Goal: Navigation & Orientation: Find specific page/section

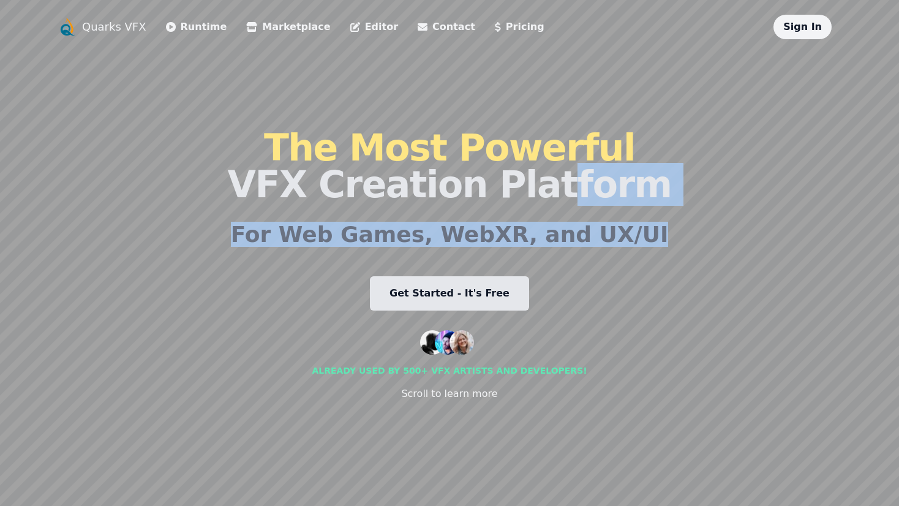
drag, startPoint x: 740, startPoint y: 242, endPoint x: 536, endPoint y: 166, distance: 217.6
click at [536, 166] on div "Quarks VFX Runtime Marketplace Editor Contact Pricing Sign In The Most Powerful…" at bounding box center [450, 253] width 784 height 477
click at [688, 238] on div "Quarks VFX Runtime Marketplace Editor Contact Pricing Sign In The Most Powerful…" at bounding box center [450, 253] width 784 height 477
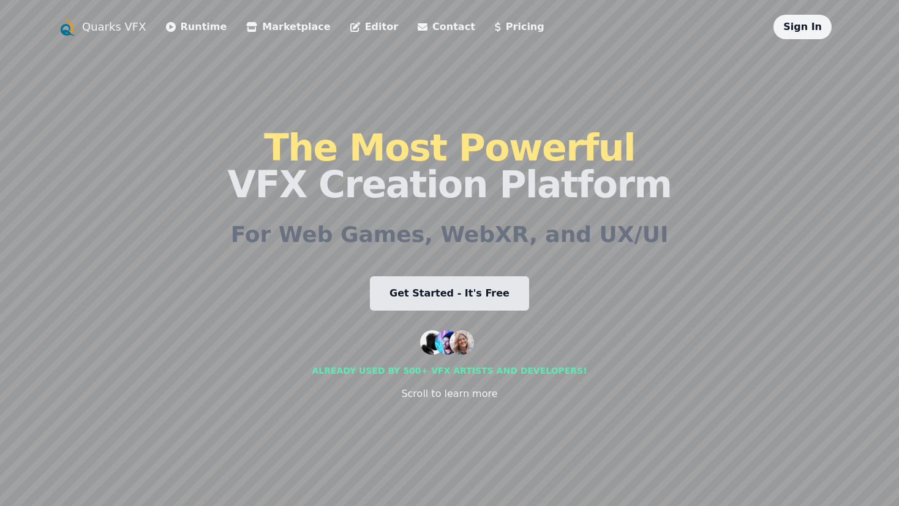
click at [497, 296] on link "Get Started - It's Free" at bounding box center [449, 293] width 159 height 34
click at [202, 26] on link "Runtime" at bounding box center [196, 27] width 61 height 15
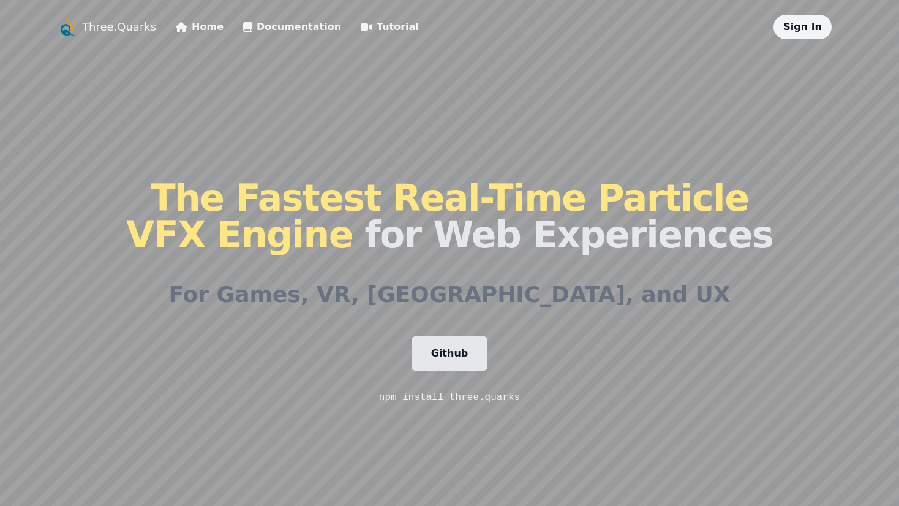
click at [269, 30] on link "Documentation" at bounding box center [292, 27] width 98 height 15
